Goal: Navigation & Orientation: Find specific page/section

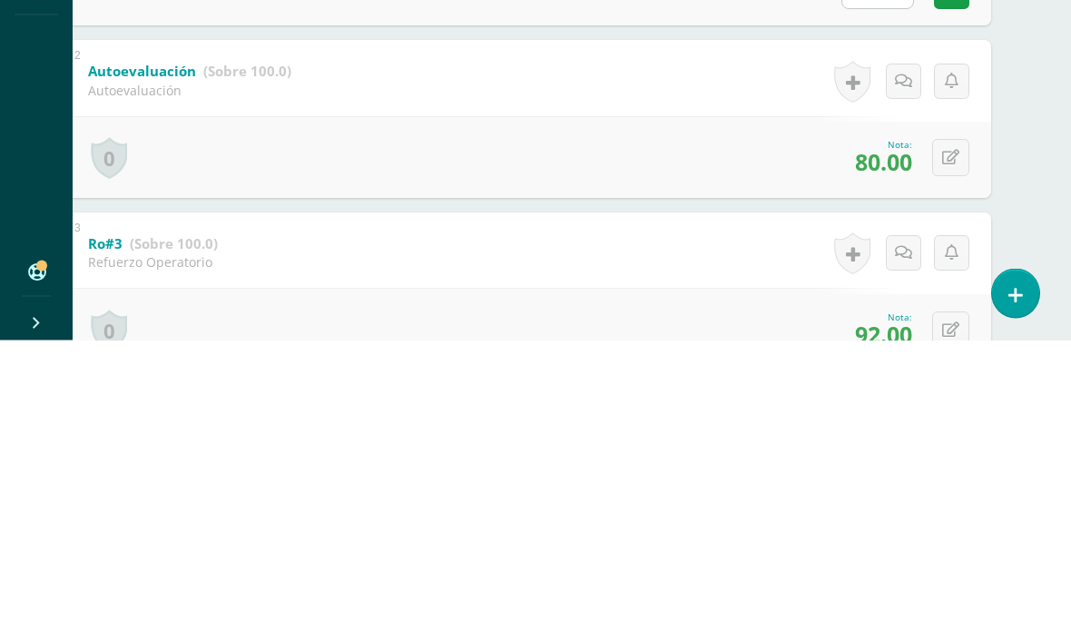
scroll to position [292, 44]
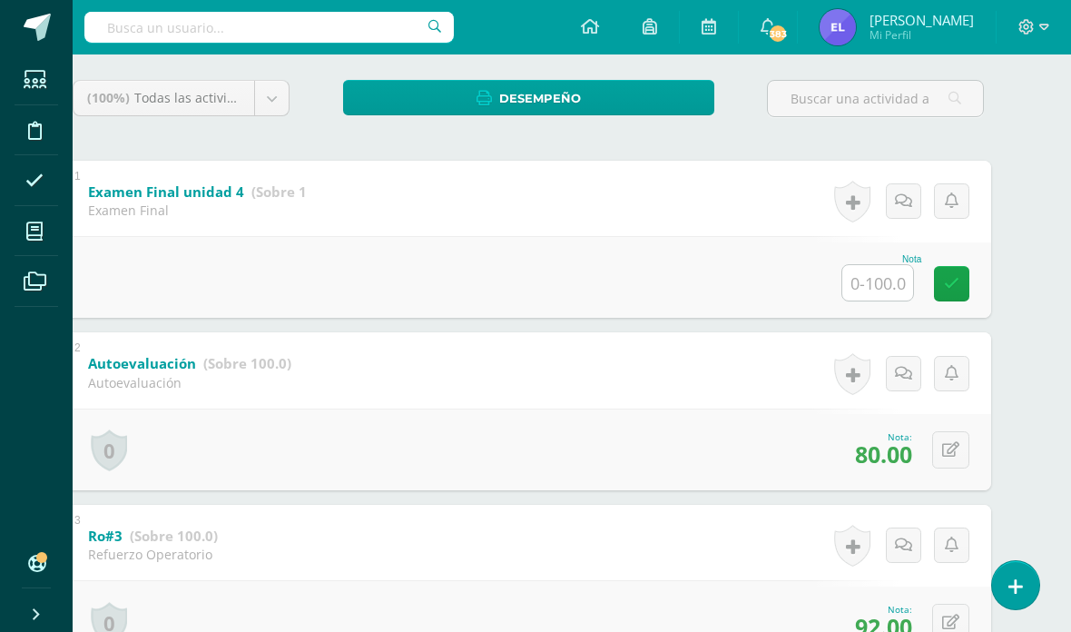
click at [45, 226] on span at bounding box center [35, 231] width 41 height 41
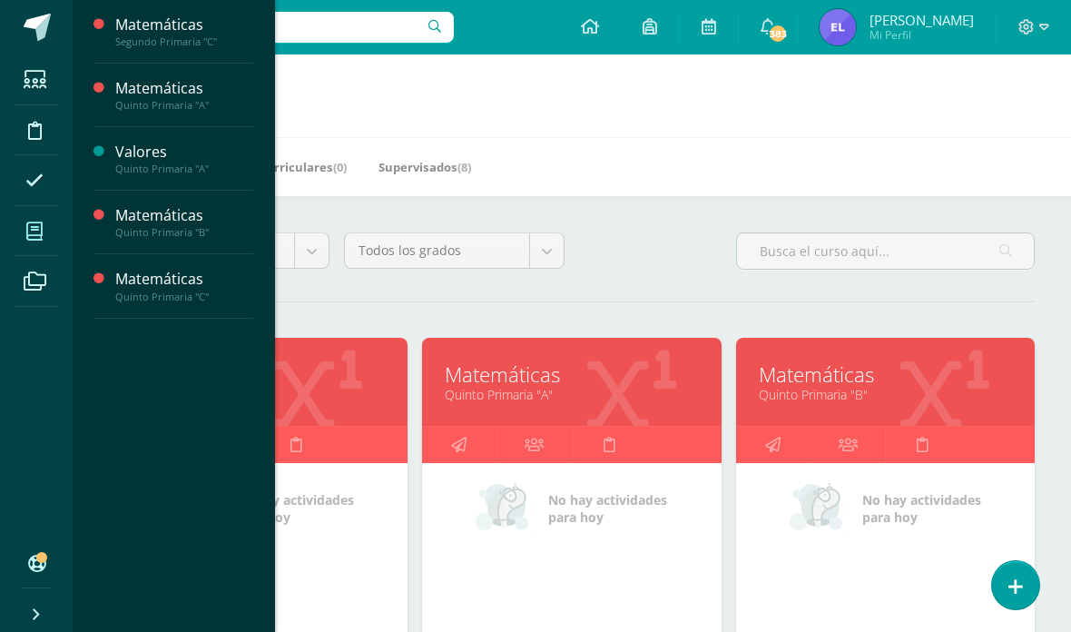
click at [34, 229] on icon at bounding box center [34, 231] width 16 height 18
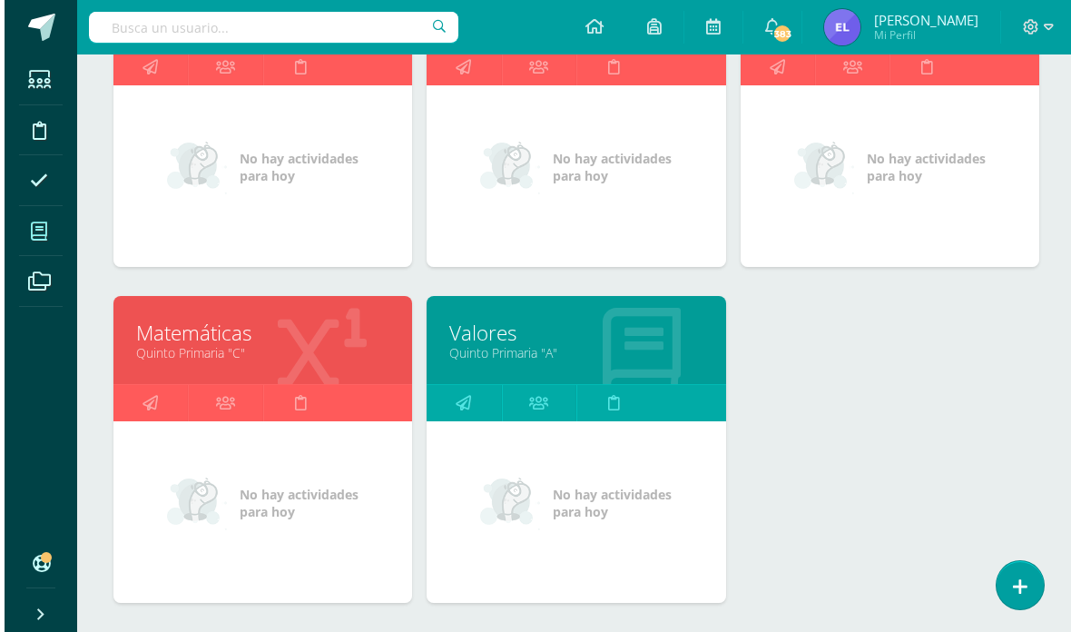
scroll to position [378, 0]
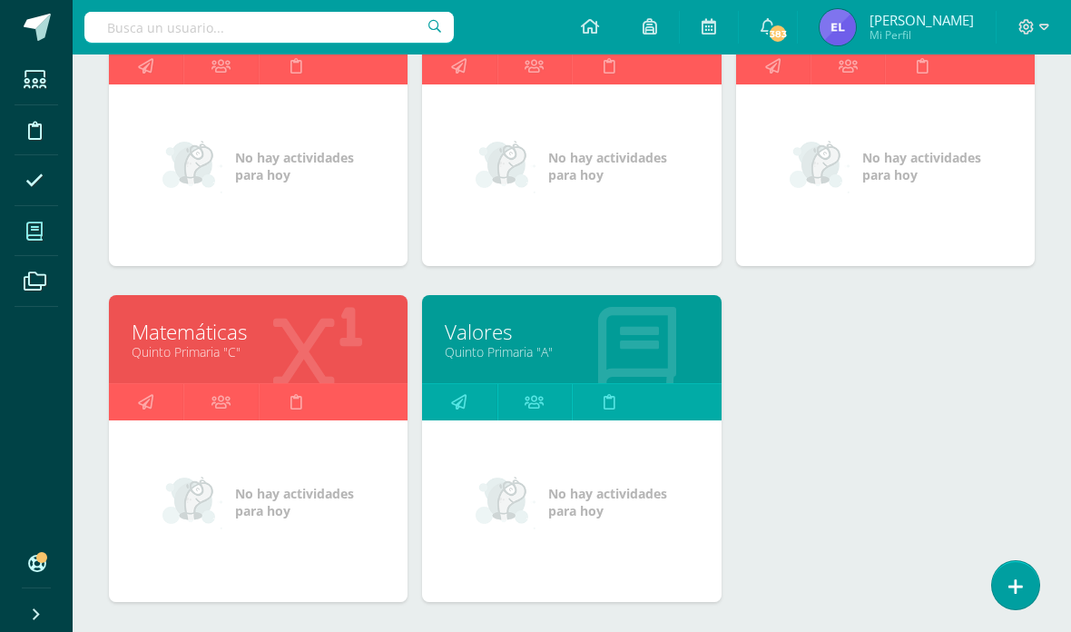
click at [312, 346] on link "Matemáticas" at bounding box center [258, 332] width 253 height 28
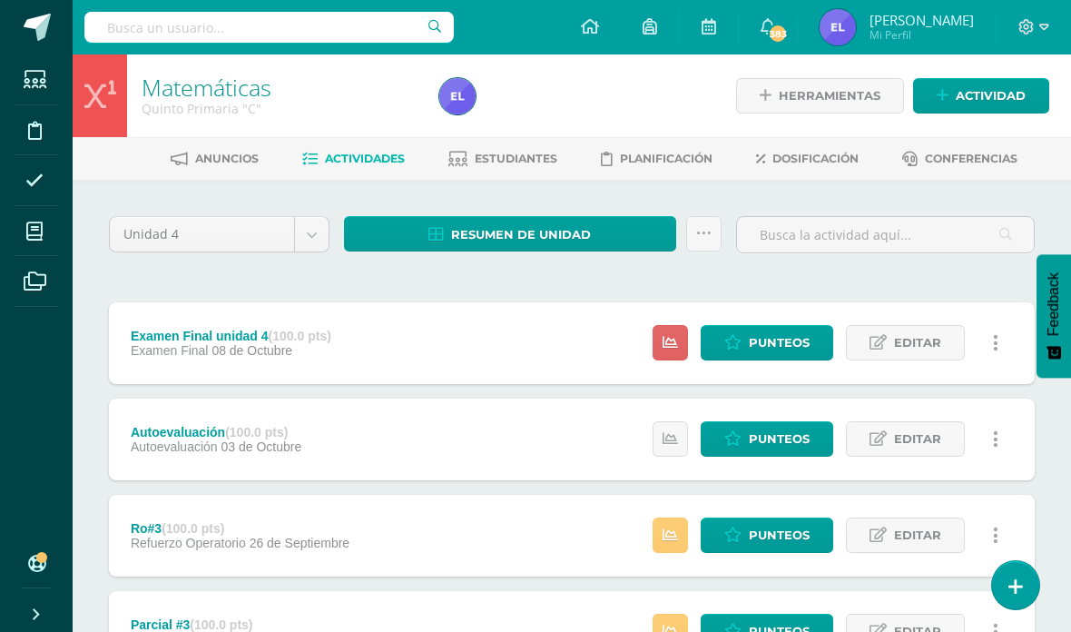
click at [513, 150] on link "Estudiantes" at bounding box center [502, 158] width 109 height 29
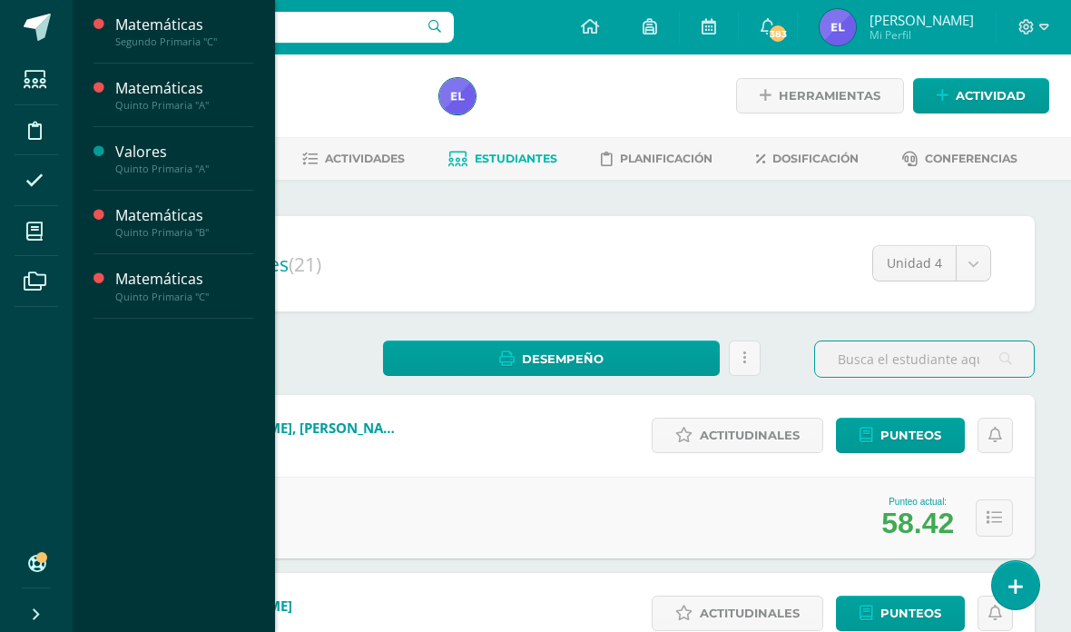
click at [49, 235] on span at bounding box center [35, 231] width 41 height 41
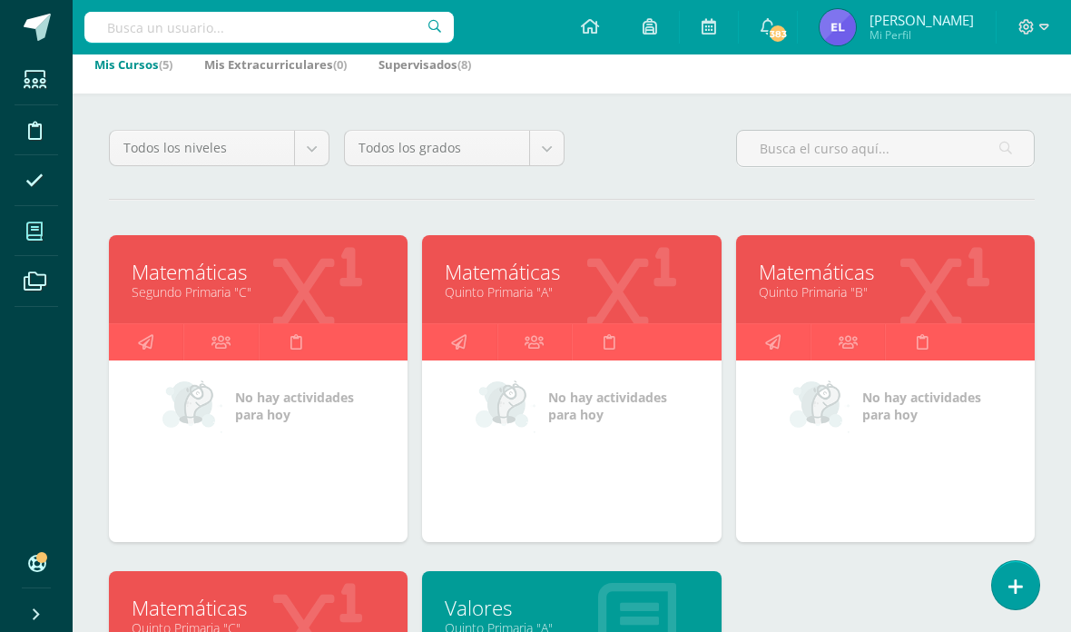
scroll to position [107, 0]
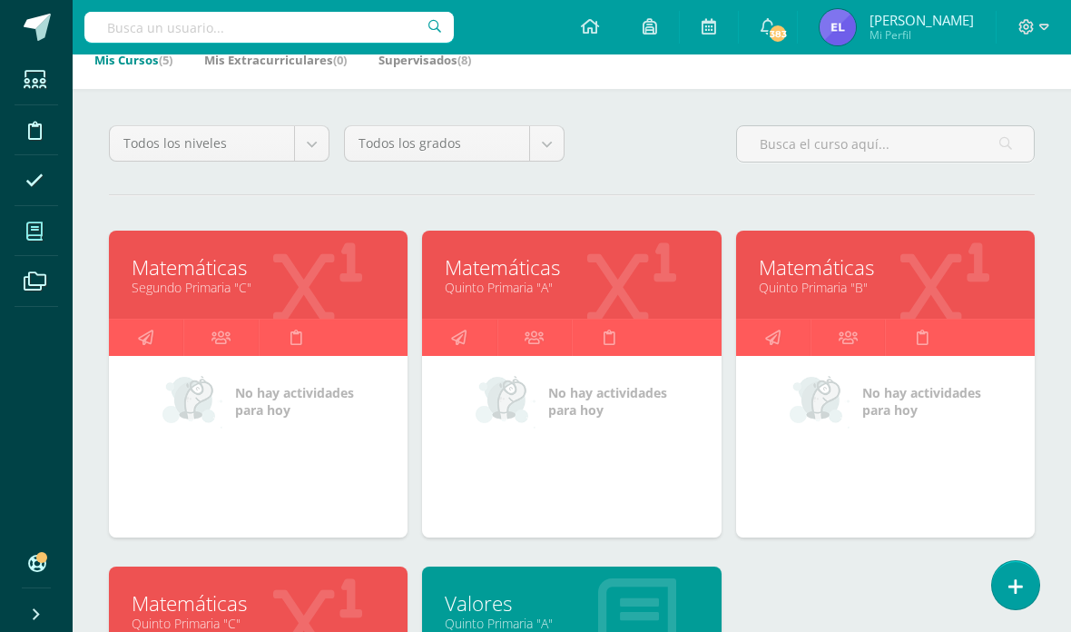
click at [586, 285] on link "Quinto Primaria "A"" at bounding box center [571, 287] width 253 height 17
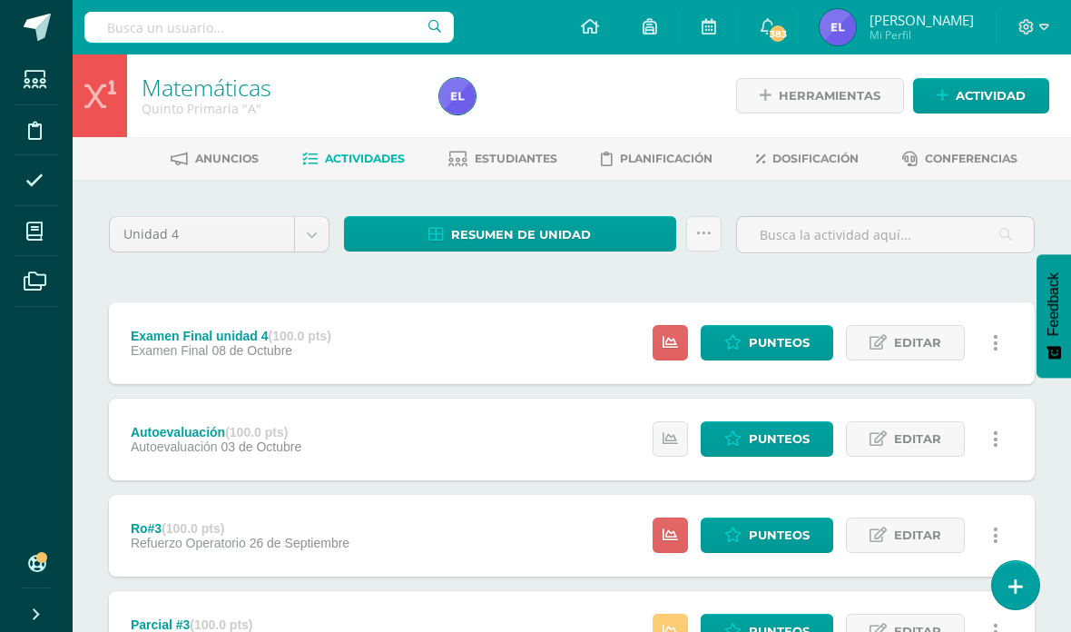
click at [514, 145] on link "Estudiantes" at bounding box center [502, 158] width 109 height 29
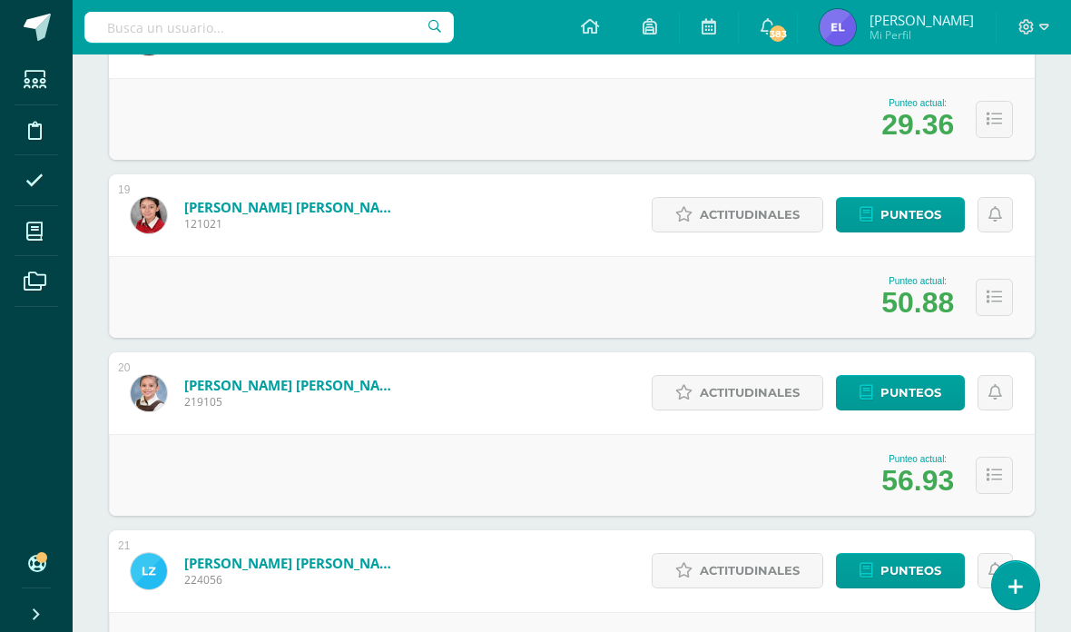
scroll to position [260, 44]
